Goal: Transaction & Acquisition: Purchase product/service

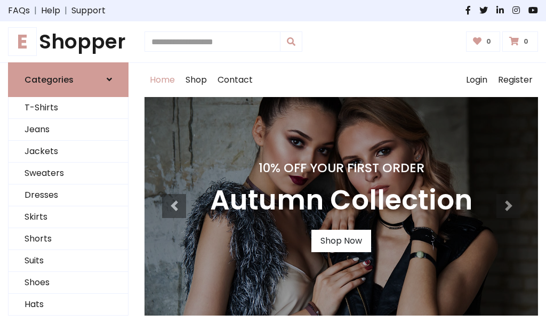
click at [273, 161] on h4 "10% Off Your First Order" at bounding box center [341, 167] width 262 height 15
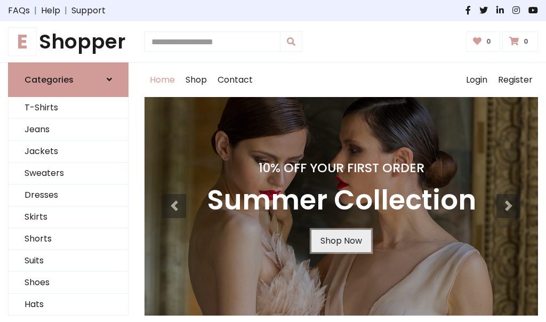
click at [341, 240] on link "Shop Now" at bounding box center [341, 241] width 60 height 22
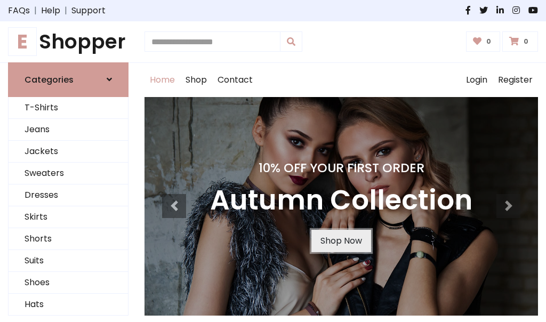
click at [341, 240] on link "Shop Now" at bounding box center [341, 241] width 60 height 22
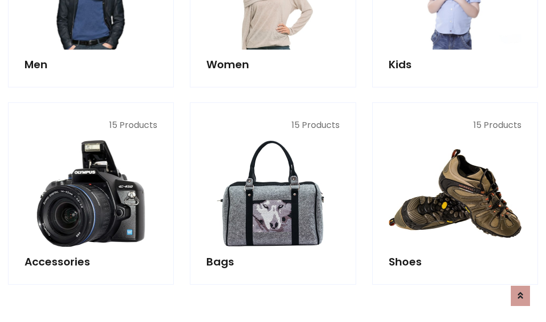
scroll to position [1063, 0]
